Goal: Communication & Community: Answer question/provide support

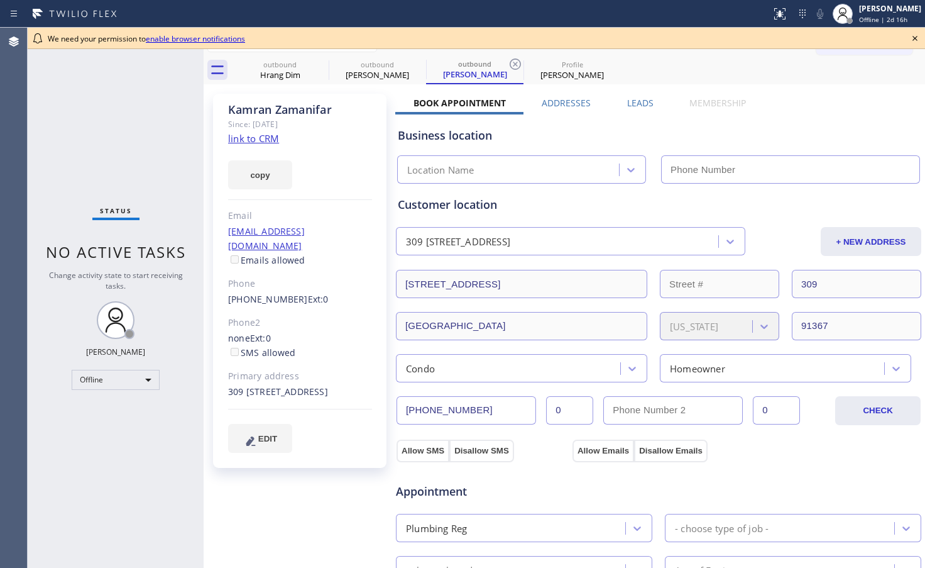
type input "[PHONE_NUMBER]"
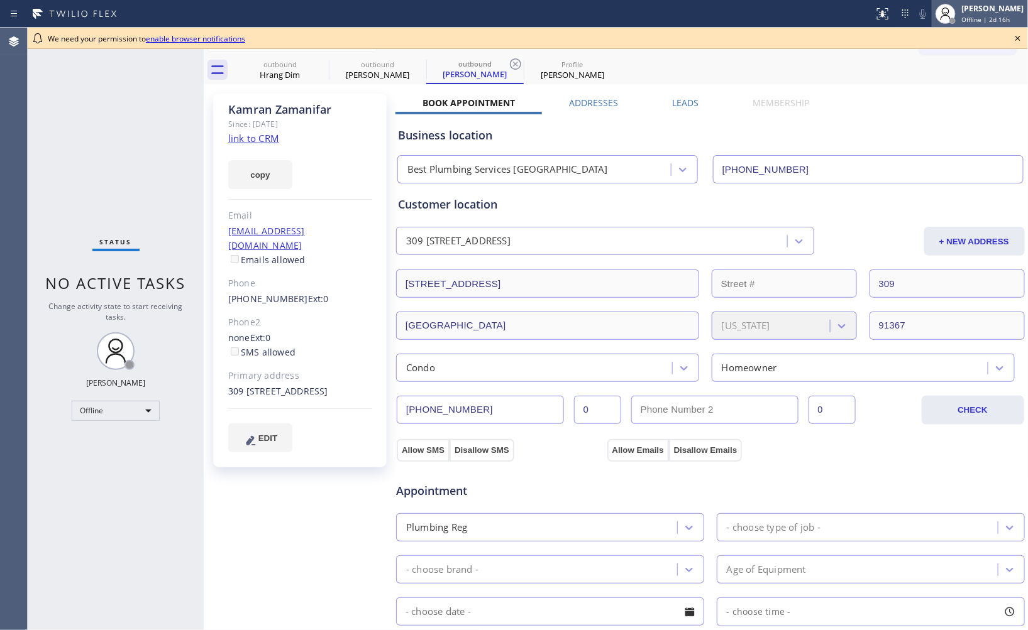
click at [925, 15] on span "Offline | 2d 16h" at bounding box center [986, 19] width 48 height 9
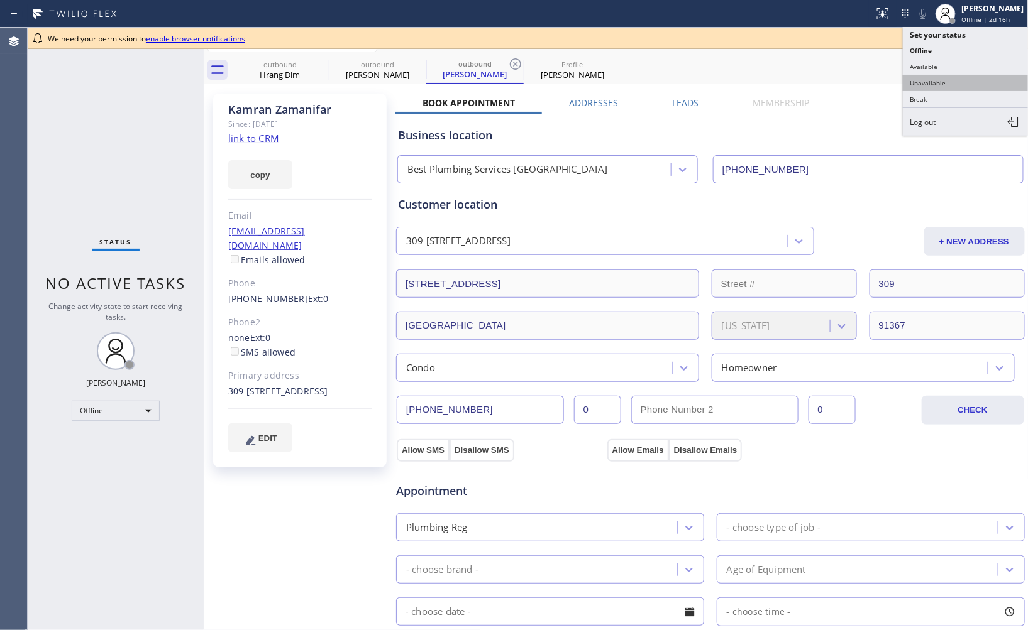
click at [925, 84] on button "Unavailable" at bounding box center [966, 83] width 126 height 16
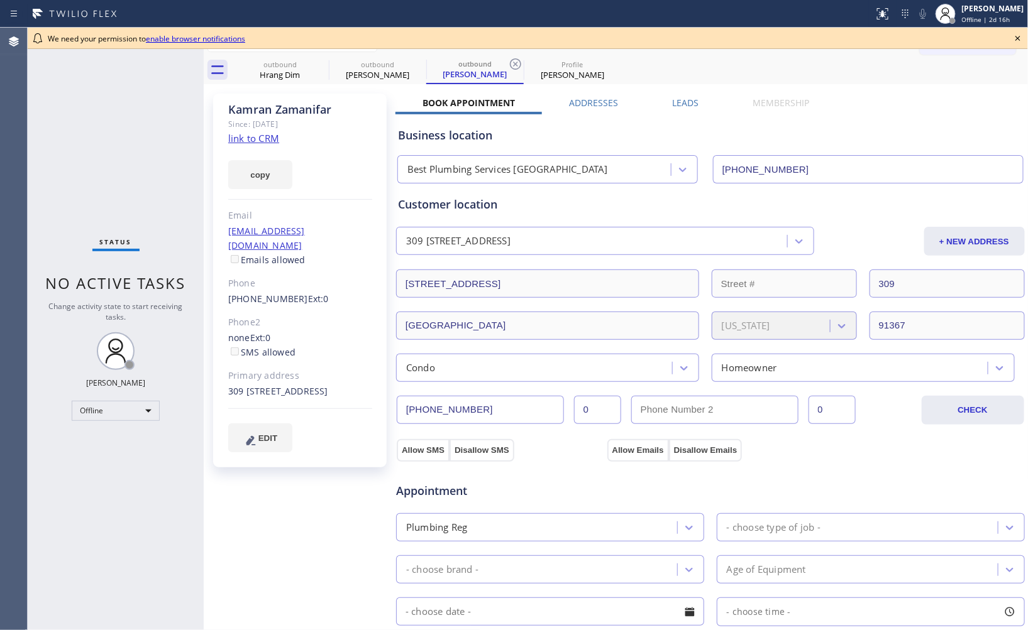
click at [925, 35] on icon at bounding box center [1017, 38] width 15 height 15
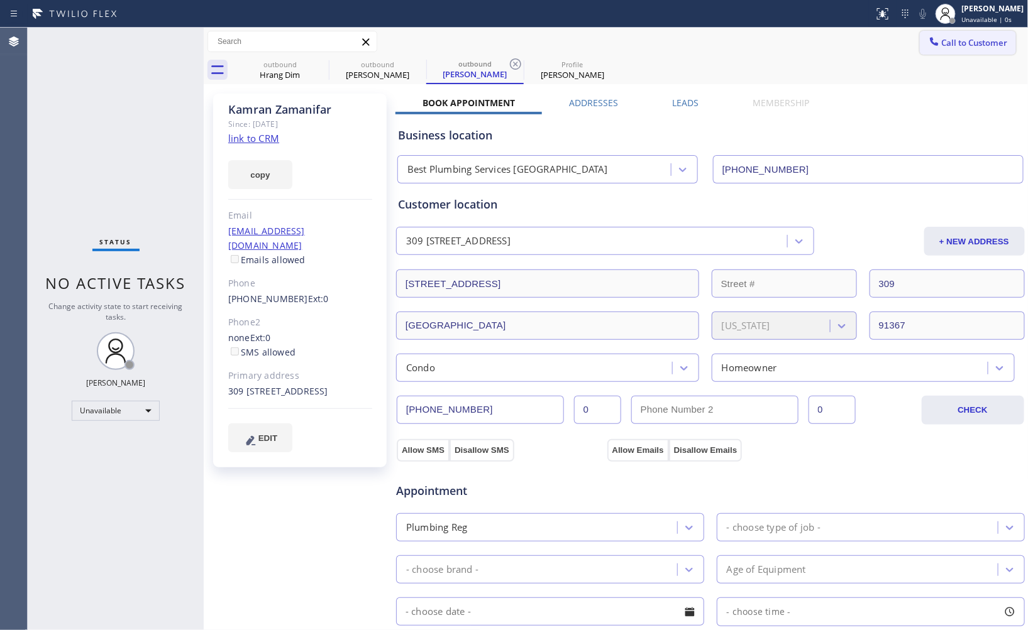
click at [925, 41] on span "Call to Customer" at bounding box center [975, 42] width 66 height 11
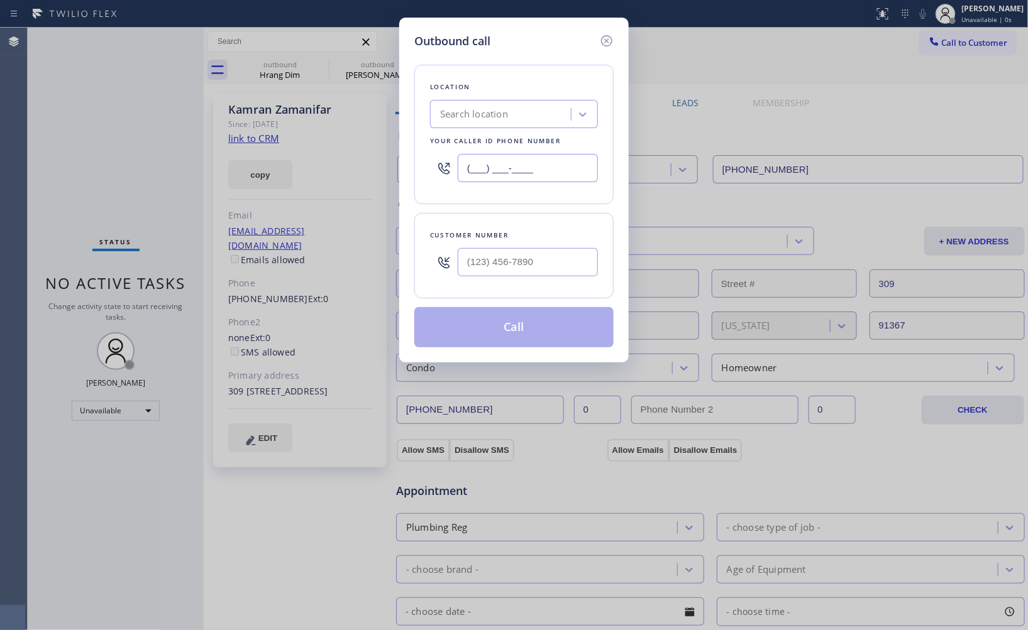
click at [539, 172] on input "(___) ___-____" at bounding box center [528, 168] width 140 height 28
paste input "844) 941-2727"
type input "[PHONE_NUMBER]"
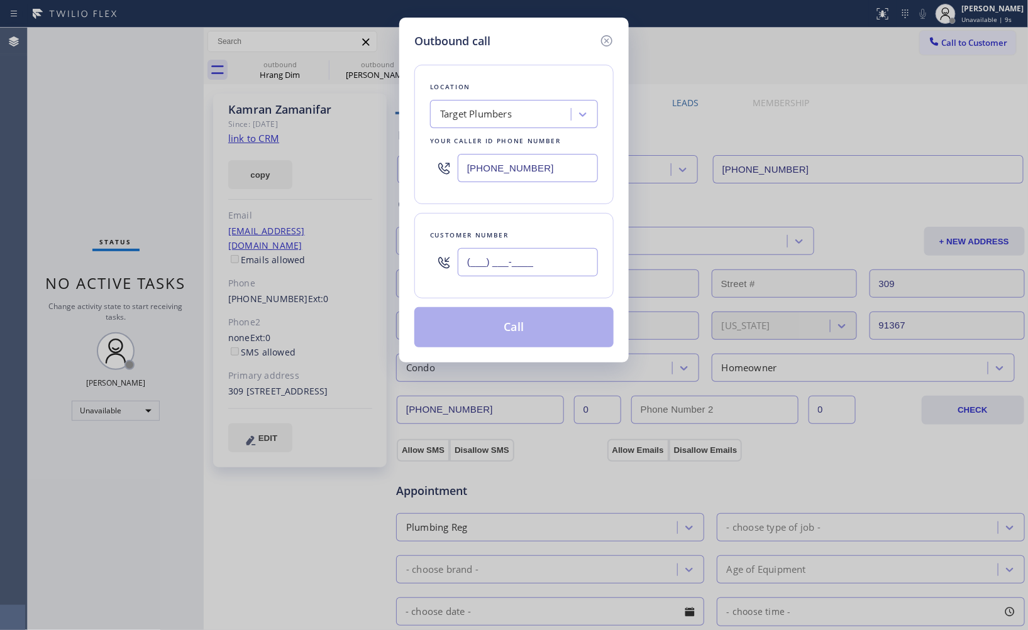
click at [543, 255] on input "(___) ___-____" at bounding box center [528, 262] width 140 height 28
paste input "714) 852-2575"
type input "[PHONE_NUMBER]"
click at [576, 199] on div "Location Target Plumbers Your caller id phone number [PHONE_NUMBER]" at bounding box center [513, 135] width 199 height 140
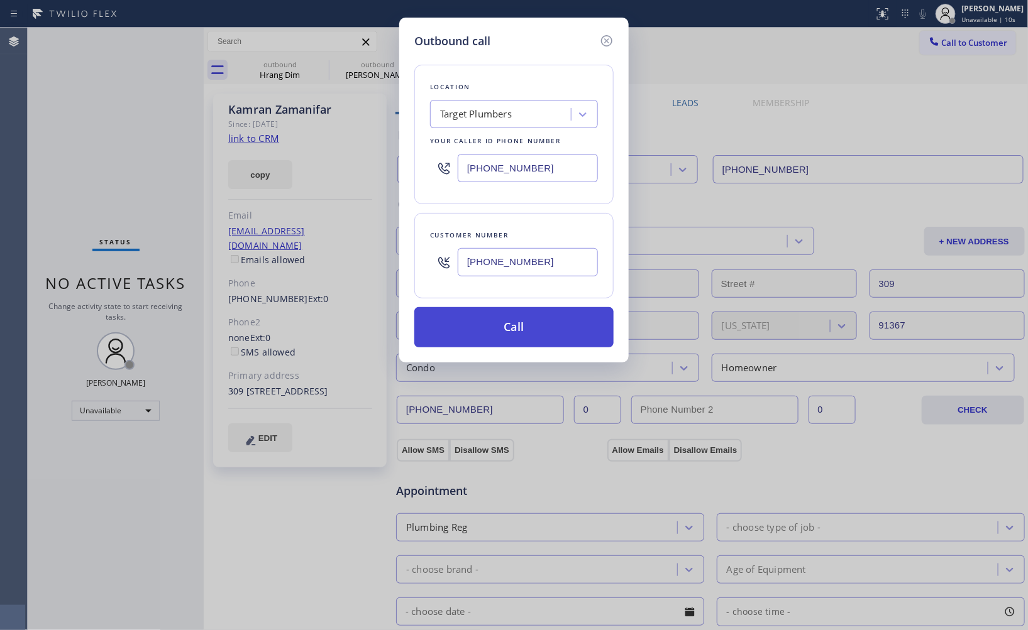
click at [536, 334] on button "Call" at bounding box center [513, 327] width 199 height 40
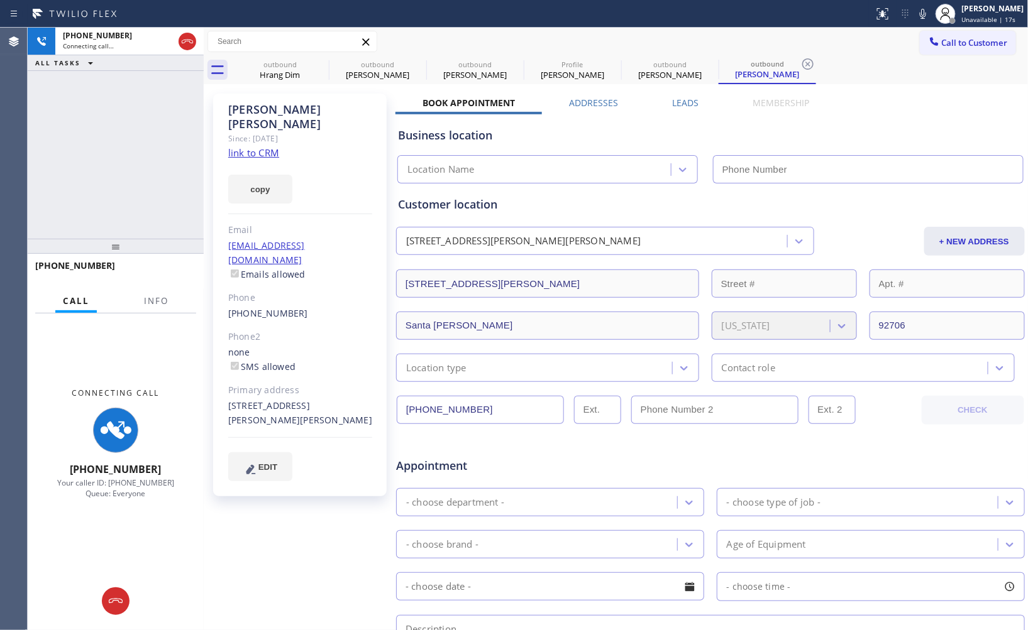
type input "[PHONE_NUMBER]"
click at [121, 173] on div "[PHONE_NUMBER] Connecting call… ALL TASKS ALL TASKS ACTIVE TASKS TASKS IN WRAP …" at bounding box center [116, 133] width 176 height 211
click at [820, 196] on div "Customer location" at bounding box center [710, 204] width 625 height 17
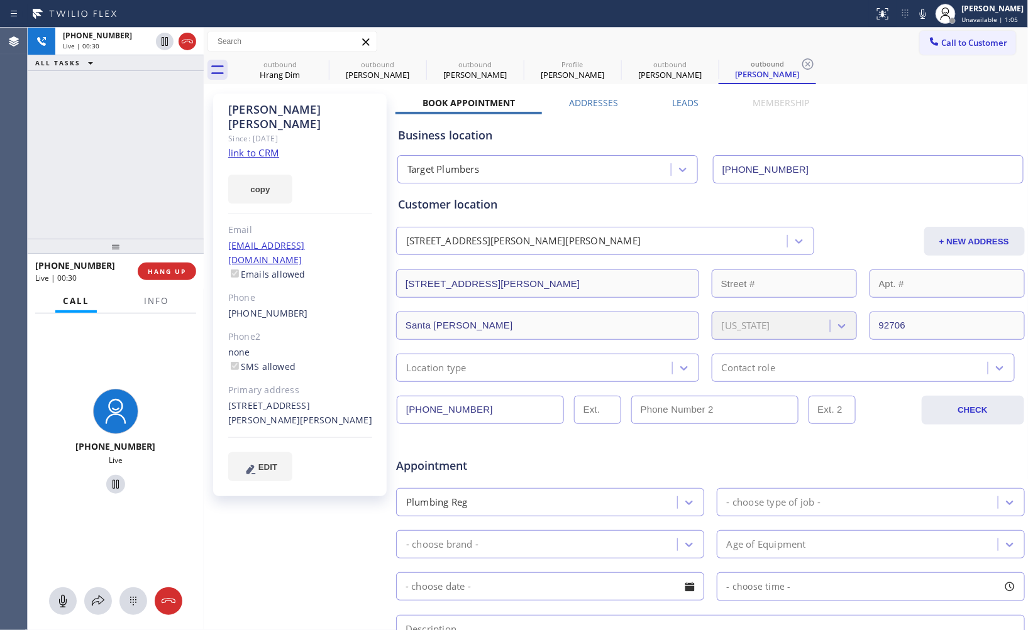
click at [103, 142] on div "[PHONE_NUMBER] Live | 00:30 ALL TASKS ALL TASKS ACTIVE TASKS TASKS IN WRAP UP" at bounding box center [116, 133] width 176 height 211
click at [103, 142] on div "[PHONE_NUMBER] Live | 00:31 ALL TASKS ALL TASKS ACTIVE TASKS TASKS IN WRAP UP" at bounding box center [116, 133] width 176 height 211
click at [123, 154] on div "[PHONE_NUMBER] Live | 00:33 ALL TASKS ALL TASKS ACTIVE TASKS TASKS IN WRAP UP" at bounding box center [116, 133] width 176 height 211
click at [101, 201] on div "[PHONE_NUMBER] Live | 00:35 ALL TASKS ALL TASKS ACTIVE TASKS TASKS IN WRAP UP" at bounding box center [116, 133] width 176 height 211
click at [136, 212] on div "[PHONE_NUMBER] Live | 00:36 ALL TASKS ALL TASKS ACTIVE TASKS TASKS IN WRAP UP" at bounding box center [116, 133] width 176 height 211
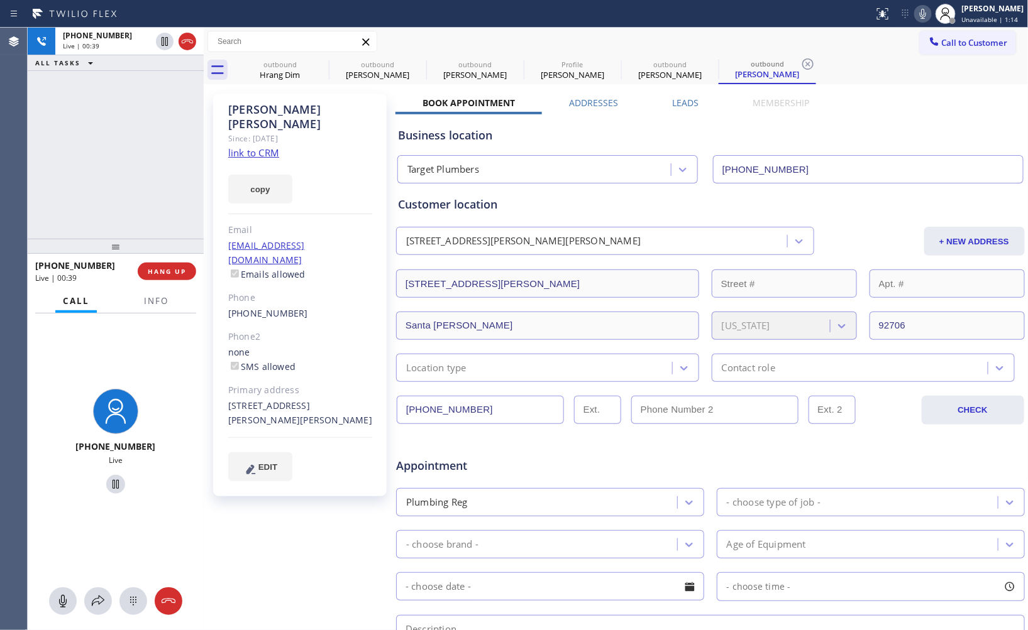
click at [914, 14] on div at bounding box center [923, 13] width 18 height 15
click at [915, 13] on icon at bounding box center [922, 13] width 15 height 15
click at [160, 170] on div "[PHONE_NUMBER] Live | 00:44 ALL TASKS ALL TASKS ACTIVE TASKS TASKS IN WRAP UP" at bounding box center [116, 133] width 176 height 211
click at [68, 135] on div "[PHONE_NUMBER] Live | 00:47 ALL TASKS ALL TASKS ACTIVE TASKS TASKS IN WRAP UP" at bounding box center [116, 133] width 176 height 211
click at [915, 17] on icon at bounding box center [922, 13] width 15 height 15
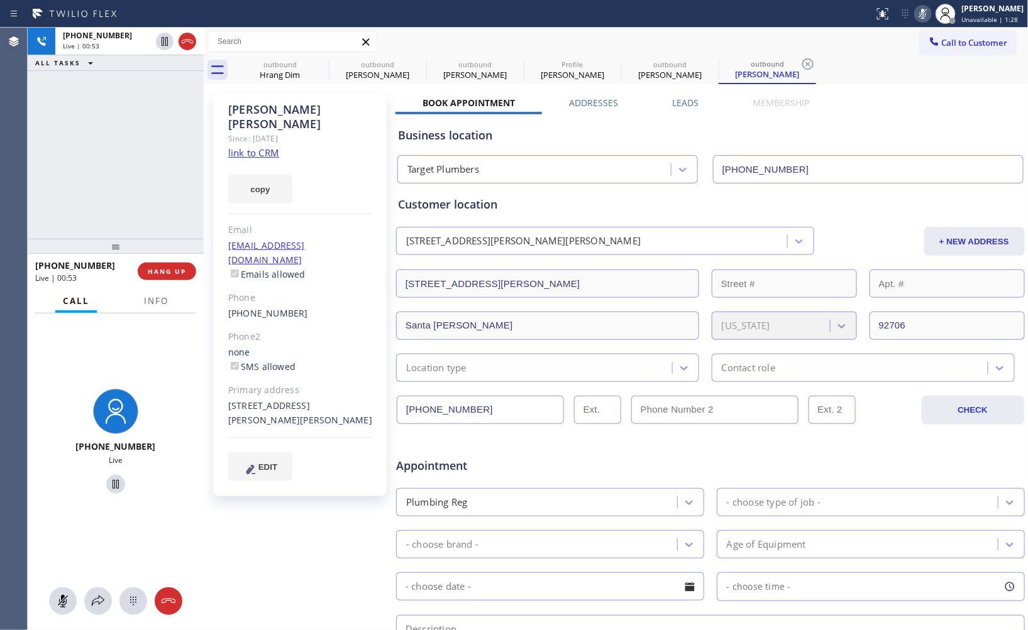
click at [915, 17] on icon at bounding box center [922, 13] width 15 height 15
click at [121, 104] on div "[PHONE_NUMBER] Live | 01:04 ALL TASKS ALL TASKS ACTIVE TASKS TASKS IN WRAP UP" at bounding box center [116, 133] width 176 height 211
click at [915, 21] on icon at bounding box center [922, 13] width 15 height 15
click at [140, 124] on div "[PHONE_NUMBER] Live | 01:34 ALL TASKS ALL TASKS ACTIVE TASKS TASKS IN WRAP UP" at bounding box center [116, 133] width 176 height 211
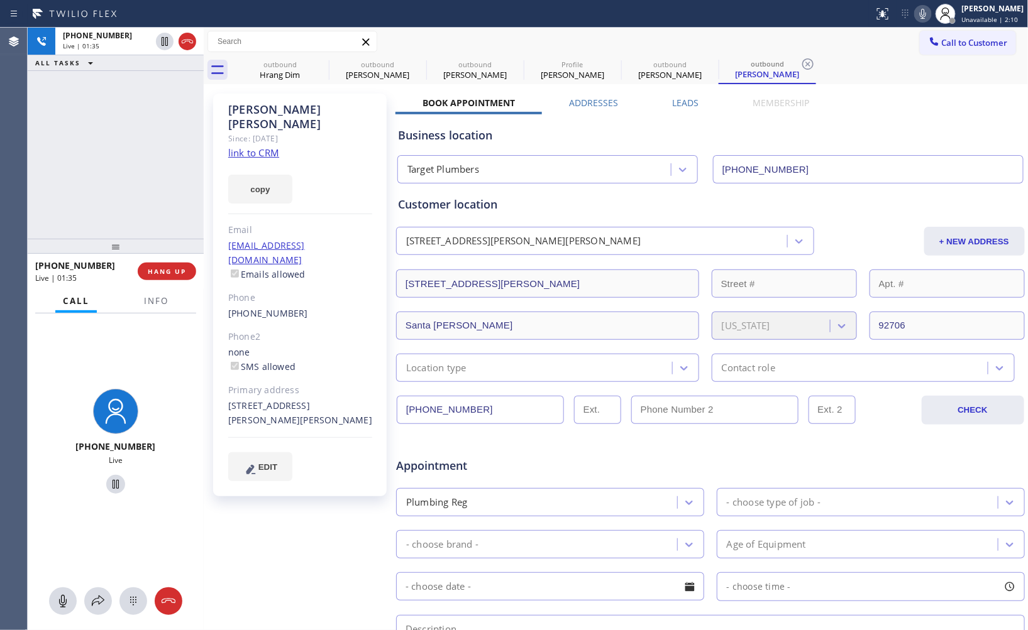
click at [920, 16] on icon at bounding box center [923, 14] width 6 height 10
click at [915, 16] on icon at bounding box center [922, 13] width 15 height 15
click at [130, 192] on div "[PHONE_NUMBER] Live | 01:39 ALL TASKS ALL TASKS ACTIVE TASKS TASKS IN WRAP UP" at bounding box center [116, 133] width 176 height 211
click at [128, 168] on div "[PHONE_NUMBER] Live | 01:42 ALL TASKS ALL TASKS ACTIVE TASKS TASKS IN WRAP UP" at bounding box center [116, 133] width 176 height 211
click at [915, 19] on icon at bounding box center [922, 13] width 15 height 15
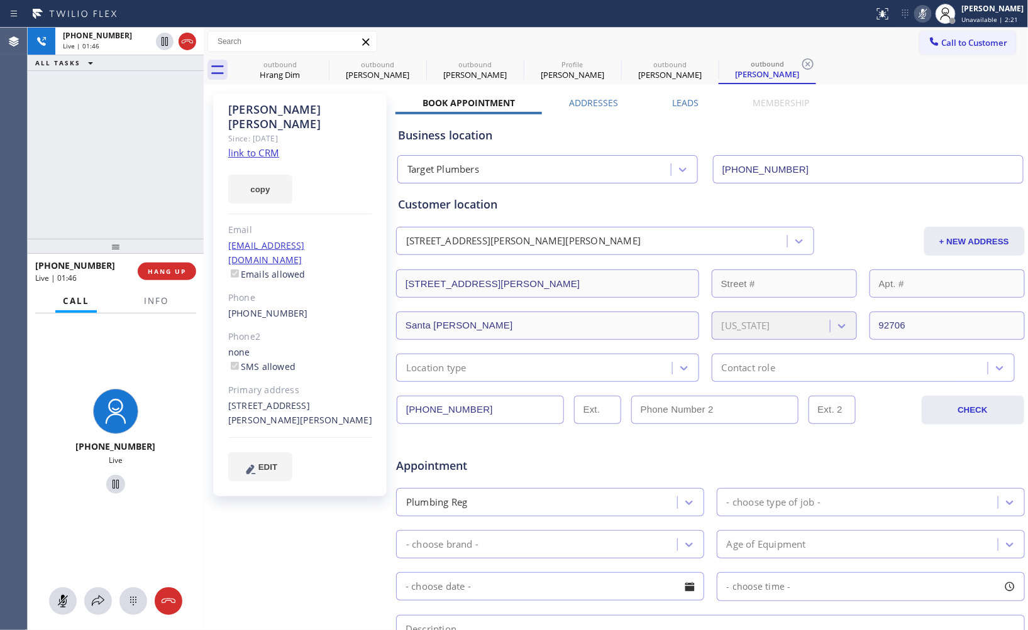
click at [915, 19] on icon at bounding box center [922, 13] width 15 height 15
click at [111, 133] on div "[PHONE_NUMBER] Live | 01:47 ALL TASKS ALL TASKS ACTIVE TASKS TASKS IN WRAP UP" at bounding box center [116, 133] width 176 height 211
click at [915, 17] on icon at bounding box center [922, 13] width 15 height 15
click at [111, 167] on div "[PHONE_NUMBER] Live | 01:53 ALL TASKS ALL TASKS ACTIVE TASKS TASKS IN WRAP UP" at bounding box center [116, 133] width 176 height 211
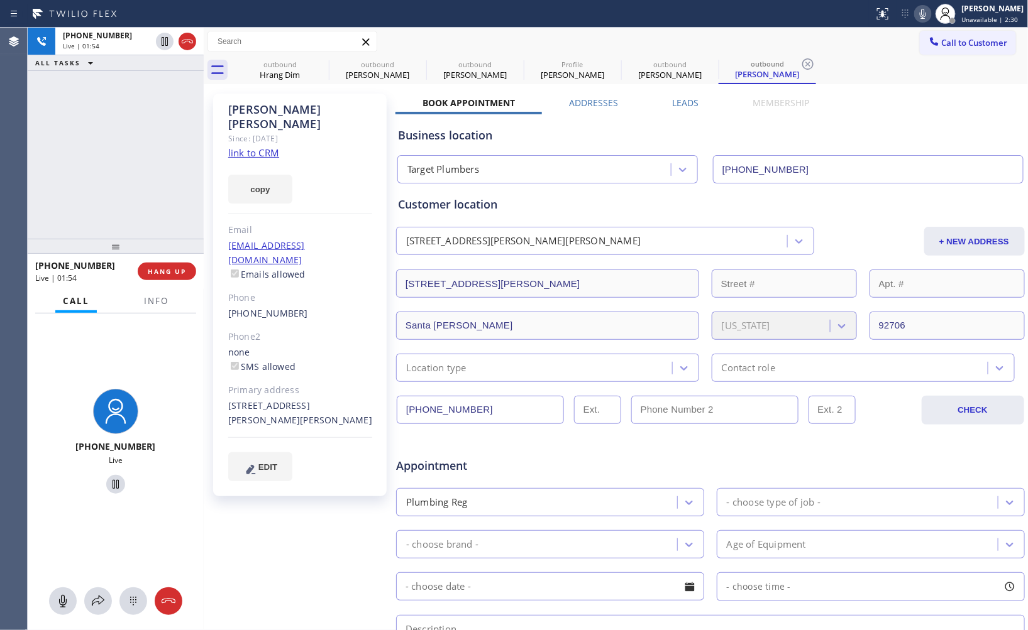
click at [915, 16] on icon at bounding box center [922, 13] width 15 height 15
click at [920, 15] on icon at bounding box center [923, 14] width 6 height 10
click at [104, 147] on div "[PHONE_NUMBER] Live | 01:57 ALL TASKS ALL TASKS ACTIVE TASKS TASKS IN WRAP UP" at bounding box center [116, 133] width 176 height 211
click at [189, 45] on icon at bounding box center [187, 41] width 15 height 15
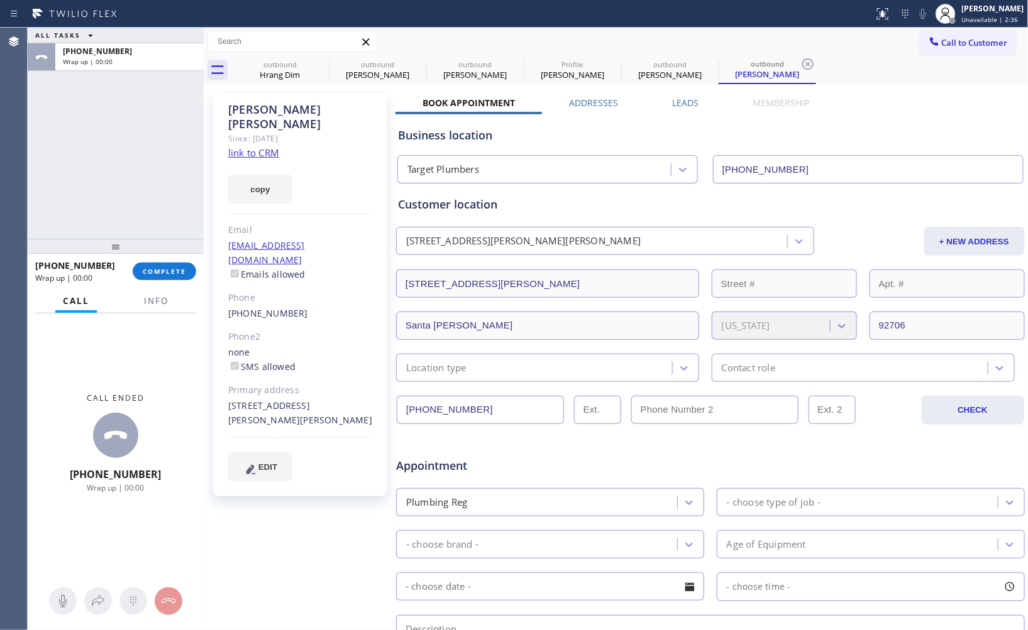
drag, startPoint x: 92, startPoint y: 141, endPoint x: 172, endPoint y: 240, distance: 126.9
click at [92, 143] on div "ALL TASKS ALL TASKS ACTIVE TASKS TASKS IN WRAP UP [PHONE_NUMBER] Wrap up | 00:00" at bounding box center [116, 133] width 176 height 211
drag, startPoint x: 177, startPoint y: 272, endPoint x: 162, endPoint y: 175, distance: 98.5
click at [178, 268] on span "COMPLETE" at bounding box center [164, 271] width 43 height 9
click at [162, 174] on div "ALL TASKS ALL TASKS ACTIVE TASKS TASKS IN WRAP UP [PHONE_NUMBER] Wrap up | 00:00" at bounding box center [116, 133] width 176 height 211
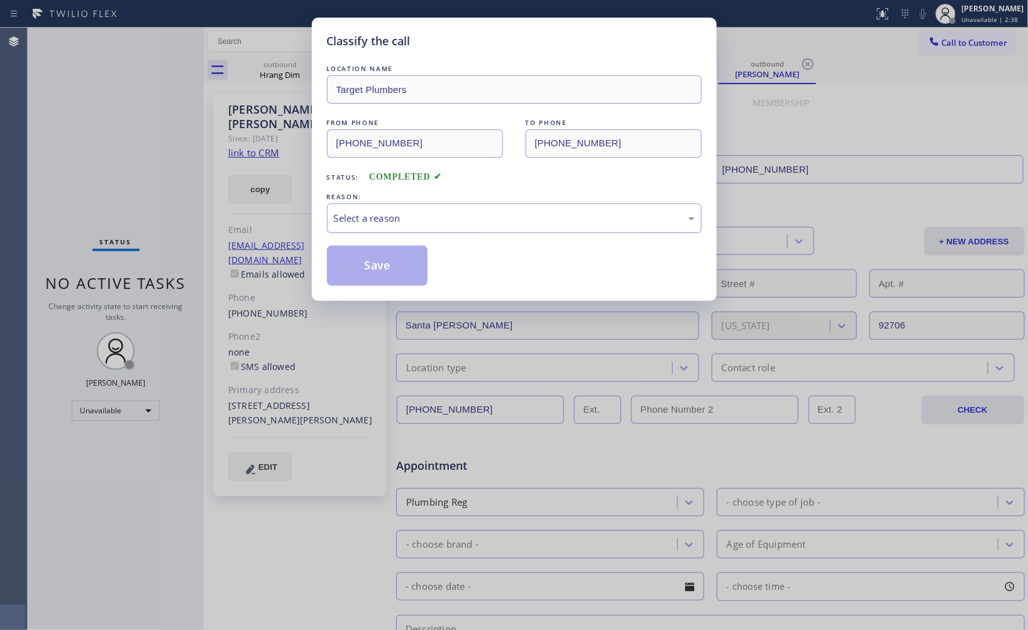
click at [388, 225] on div "Select a reason" at bounding box center [514, 218] width 361 height 14
click at [355, 268] on button "Save" at bounding box center [377, 266] width 101 height 40
